Goal: Browse casually

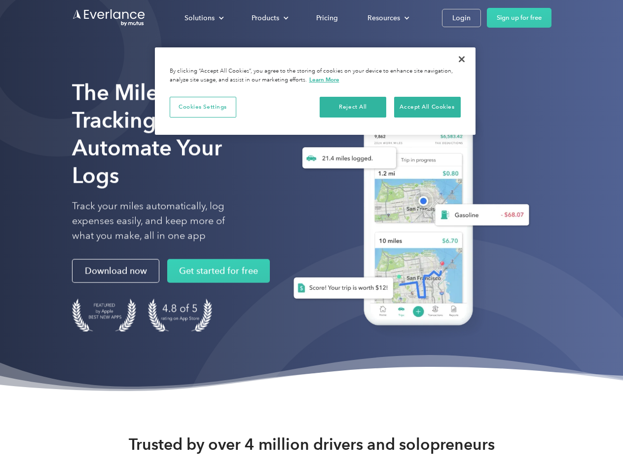
click at [204, 18] on div "Solutions" at bounding box center [199, 18] width 30 height 12
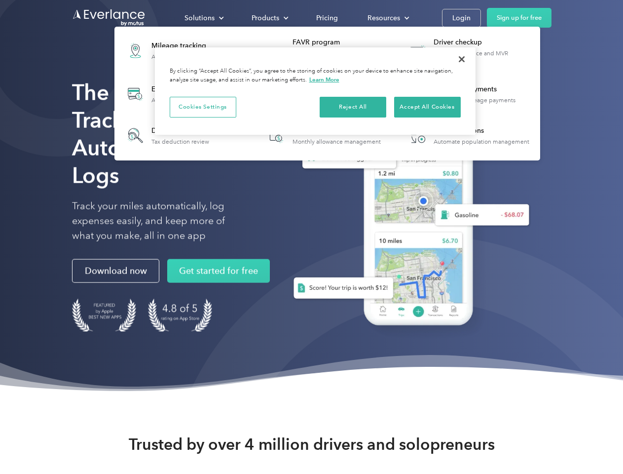
click at [269, 18] on div "Products" at bounding box center [266, 18] width 28 height 12
click at [387, 18] on div "Resources" at bounding box center [384, 18] width 33 height 12
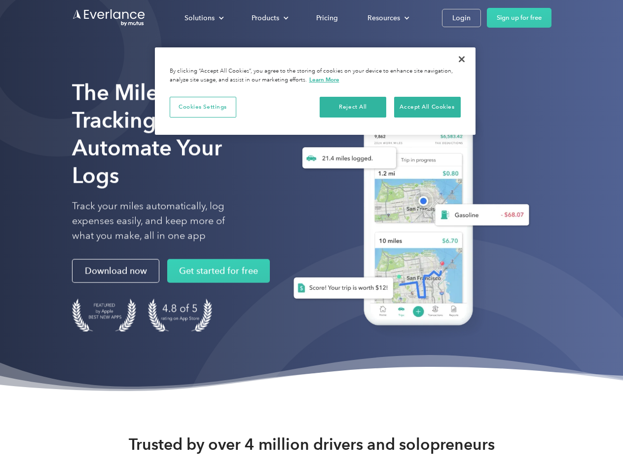
click at [203, 107] on button "Cookies Settings" at bounding box center [203, 107] width 67 height 21
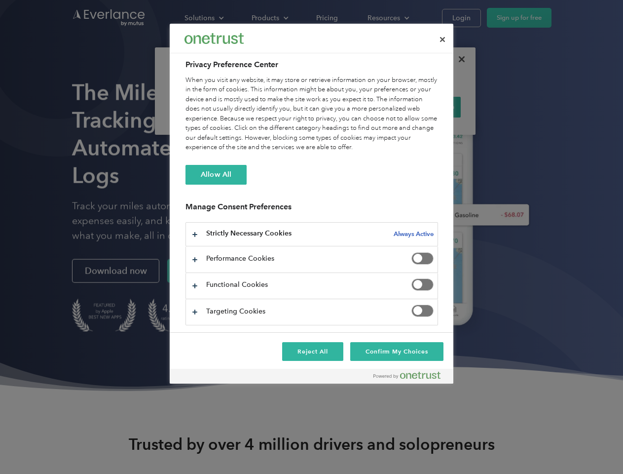
click at [353, 107] on div "When you visit any website, it may store or retrieve information on your browse…" at bounding box center [311, 113] width 253 height 77
click at [427, 107] on div "When you visit any website, it may store or retrieve information on your browse…" at bounding box center [311, 113] width 253 height 77
click at [462, 59] on div at bounding box center [311, 237] width 623 height 474
